Goal: Register for event/course

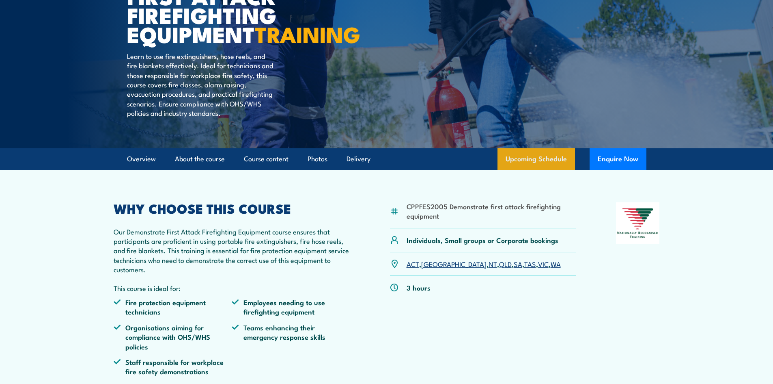
click at [537, 170] on link "Upcoming Schedule" at bounding box center [537, 159] width 78 height 22
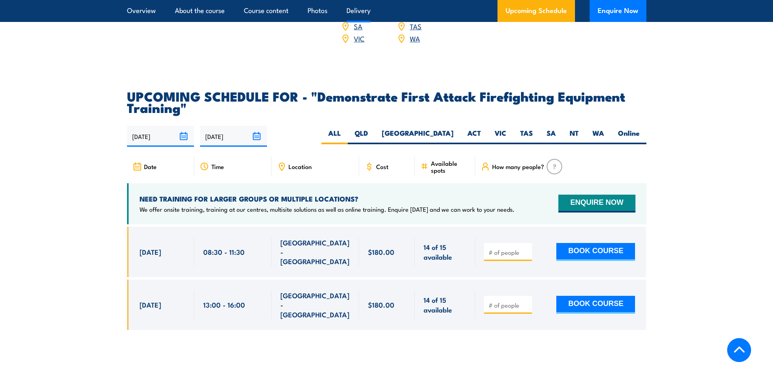
scroll to position [1472, 0]
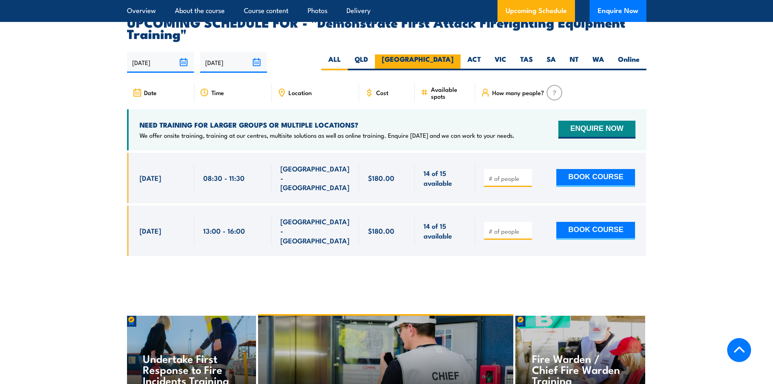
click at [444, 54] on label "[GEOGRAPHIC_DATA]" at bounding box center [418, 62] width 86 height 16
click at [454, 54] on input "[GEOGRAPHIC_DATA]" at bounding box center [456, 56] width 5 height 5
radio input "true"
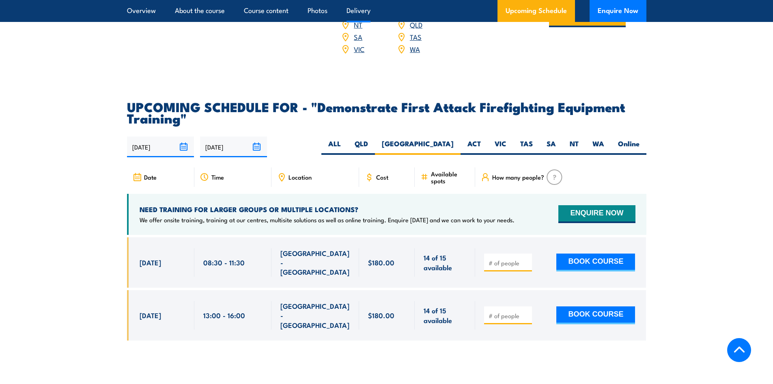
scroll to position [1391, 0]
